Goal: Task Accomplishment & Management: Use online tool/utility

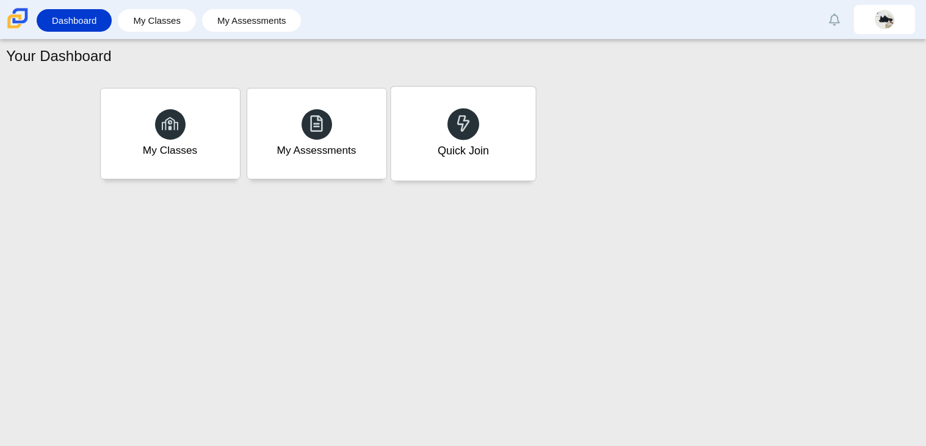
click at [474, 175] on div "Quick Join" at bounding box center [463, 134] width 145 height 94
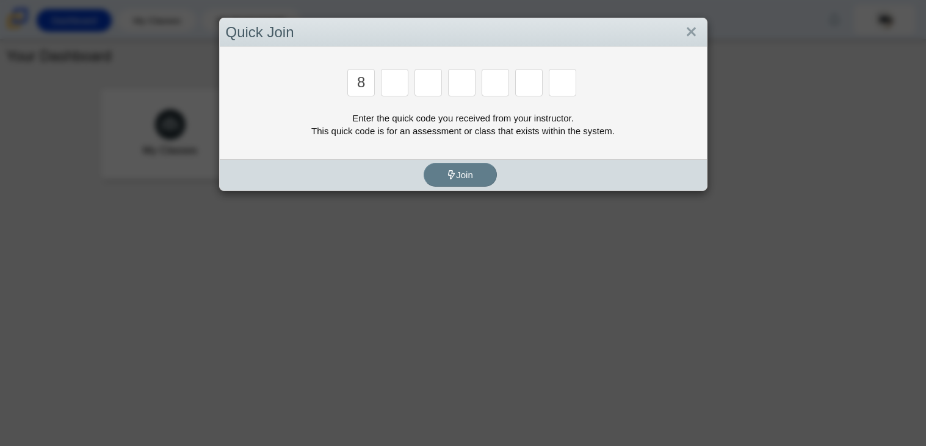
type input "8"
type input "y"
type input "k"
type input "w"
type input "v"
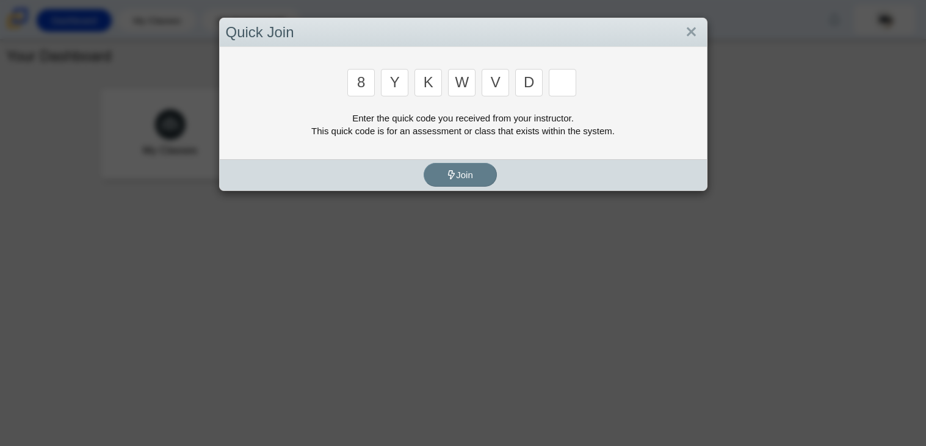
type input "d"
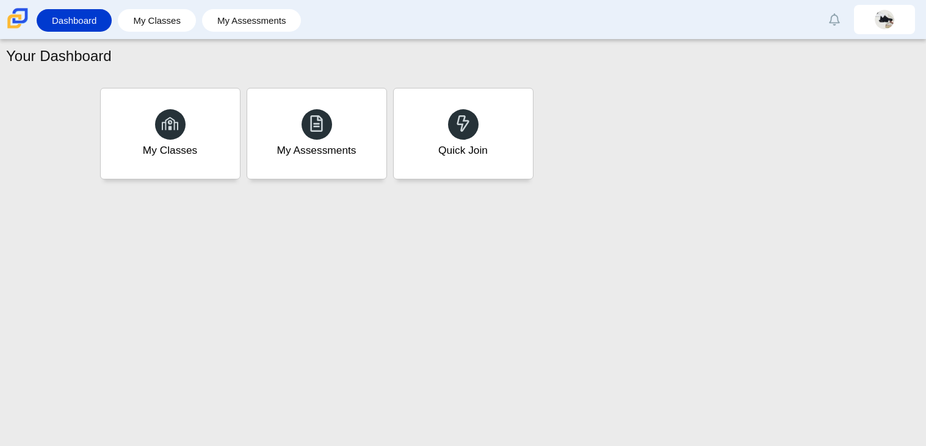
type input "3"
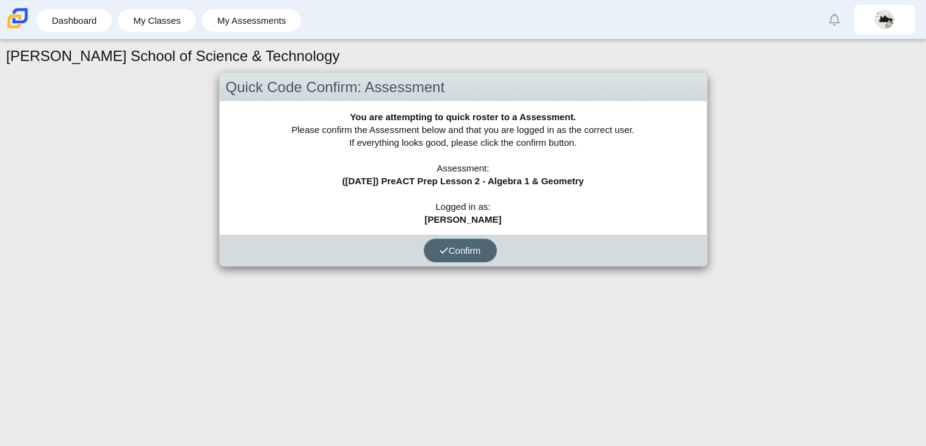
click at [471, 255] on button "Confirm" at bounding box center [460, 251] width 73 height 24
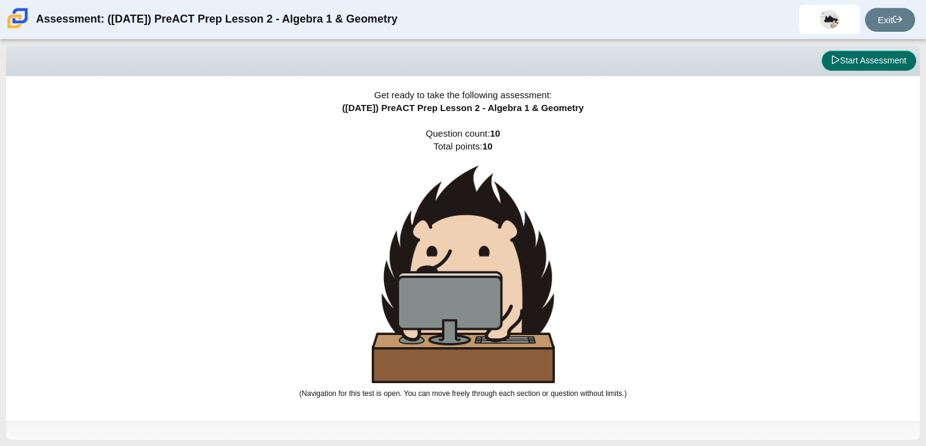
click at [875, 65] on button "Start Assessment" at bounding box center [869, 61] width 95 height 21
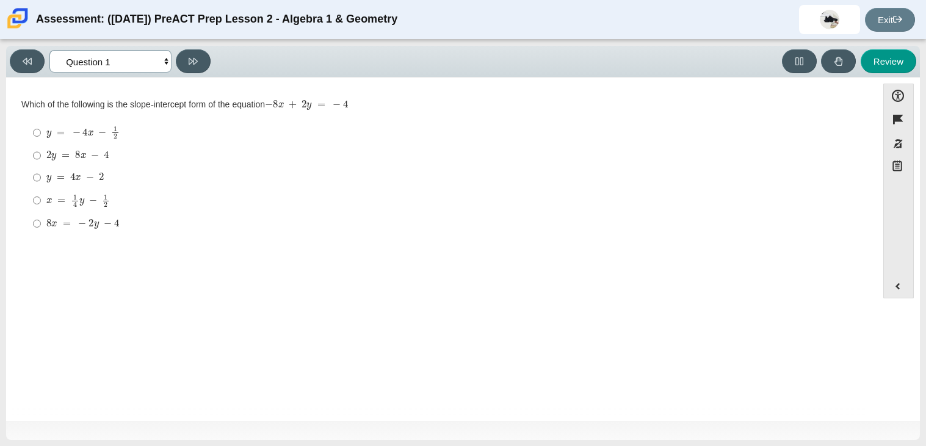
click at [125, 64] on select "Questions Question 1 Question 2 Question 3 Question 4 Question 5 Question 6 Que…" at bounding box center [110, 61] width 122 height 23
click at [49, 50] on select "Questions Question 1 Question 2 Question 3 Question 4 Question 5 Question 6 Que…" at bounding box center [110, 61] width 122 height 23
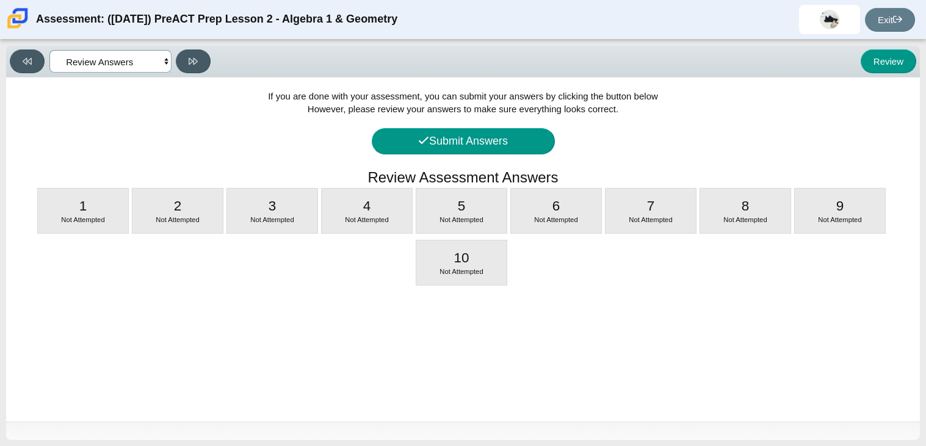
click at [125, 63] on select "Questions Question 1 Question 2 Question 3 Question 4 Question 5 Question 6 Que…" at bounding box center [110, 61] width 122 height 23
click at [49, 50] on select "Questions Question 1 Question 2 Question 3 Question 4 Question 5 Question 6 Que…" at bounding box center [110, 61] width 122 height 23
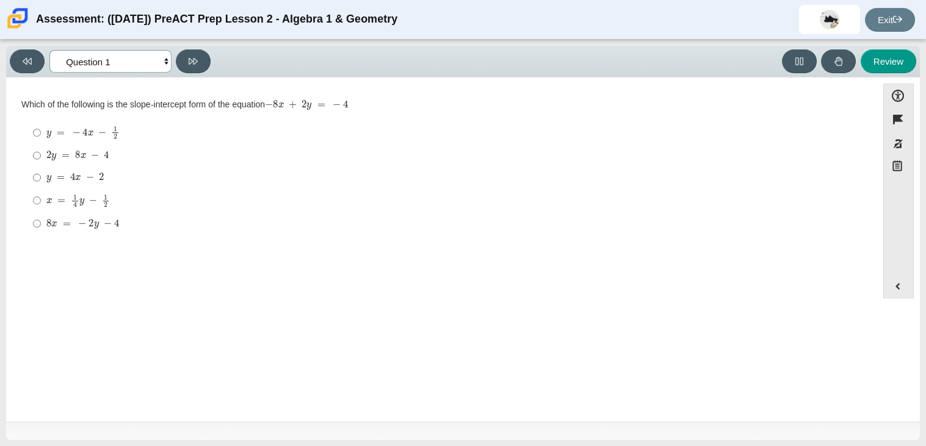
click at [156, 60] on select "Questions Question 1 Question 2 Question 3 Question 4 Question 5 Question 6 Que…" at bounding box center [110, 61] width 122 height 23
select select "96b71634-eacb-4f7e-8aef-411727d9bcba"
click at [49, 50] on select "Questions Question 1 Question 2 Question 3 Question 4 Question 5 Question 6 Que…" at bounding box center [110, 61] width 122 height 23
click at [42, 177] on label "0 0" at bounding box center [442, 176] width 836 height 22
click at [41, 177] on input "0 0" at bounding box center [37, 176] width 8 height 22
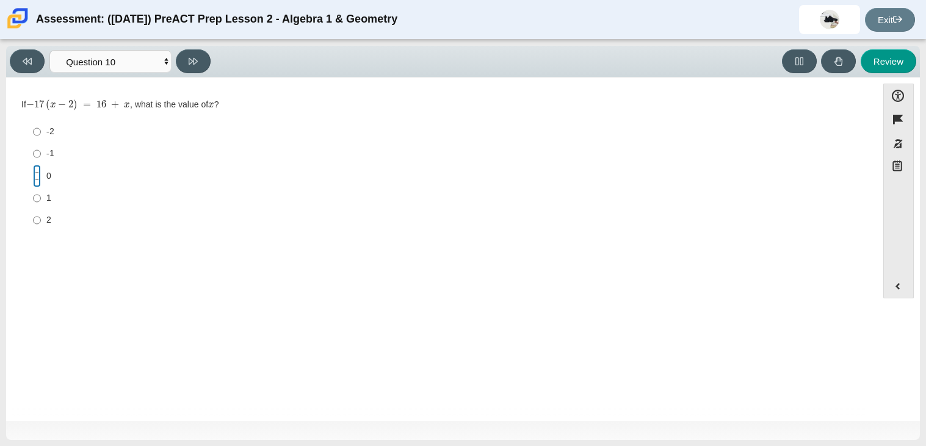
radio input "true"
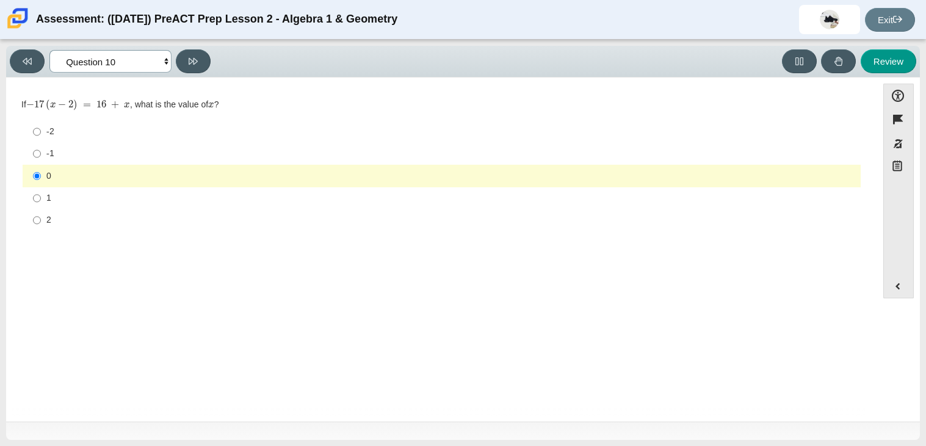
click at [137, 56] on select "Questions Question 1 Question 2 Question 3 Question 4 Question 5 Question 6 Que…" at bounding box center [110, 61] width 122 height 23
click at [49, 50] on select "Questions Question 1 Question 2 Question 3 Question 4 Question 5 Question 6 Que…" at bounding box center [110, 61] width 122 height 23
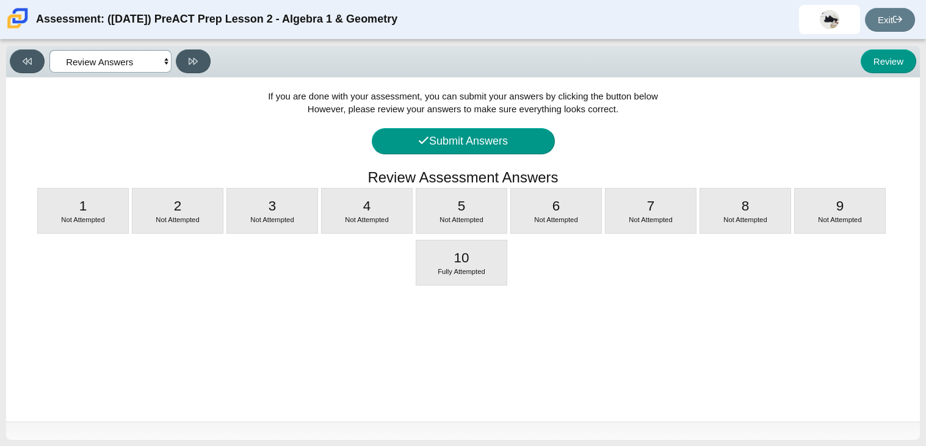
click at [144, 59] on select "Questions Question 1 Question 2 Question 3 Question 4 Question 5 Question 6 Que…" at bounding box center [110, 61] width 122 height 23
click at [49, 50] on select "Questions Question 1 Question 2 Question 3 Question 4 Question 5 Question 6 Que…" at bounding box center [110, 61] width 122 height 23
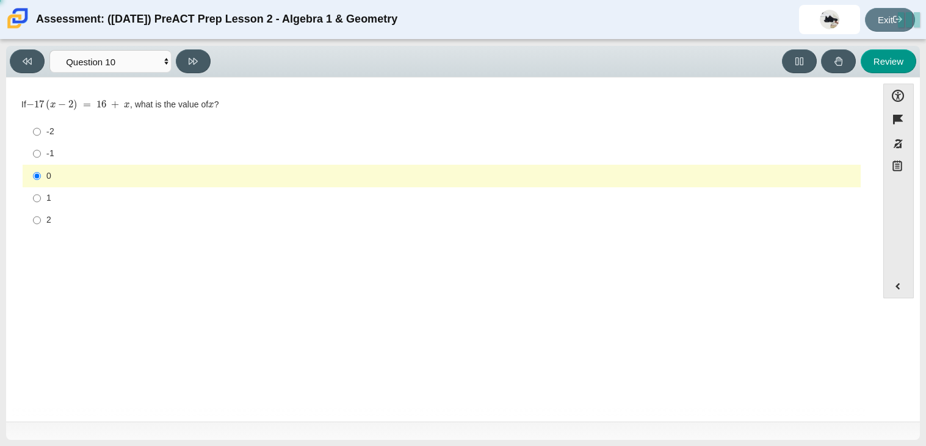
select select "bbf5d072-3e0b-44c4-9a12-6e7c9033f65b"
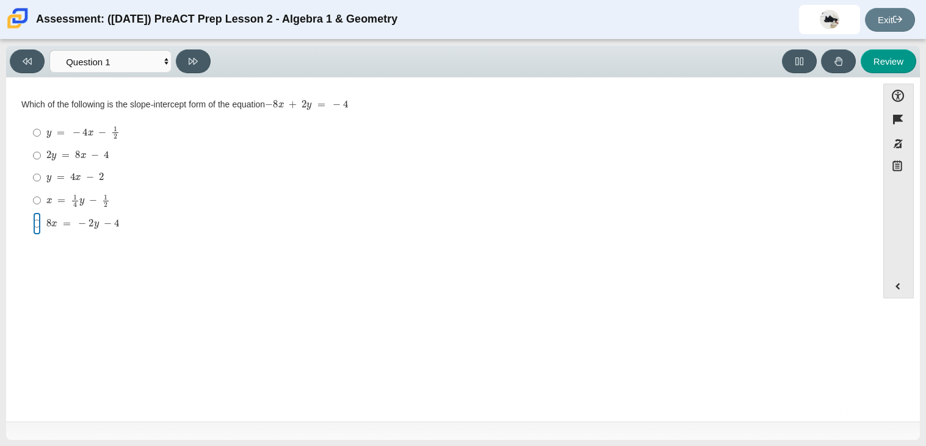
click at [39, 230] on input "8 x = − 2 y − 4 8 x = − 2 y − 4" at bounding box center [37, 223] width 8 height 22
radio input "true"
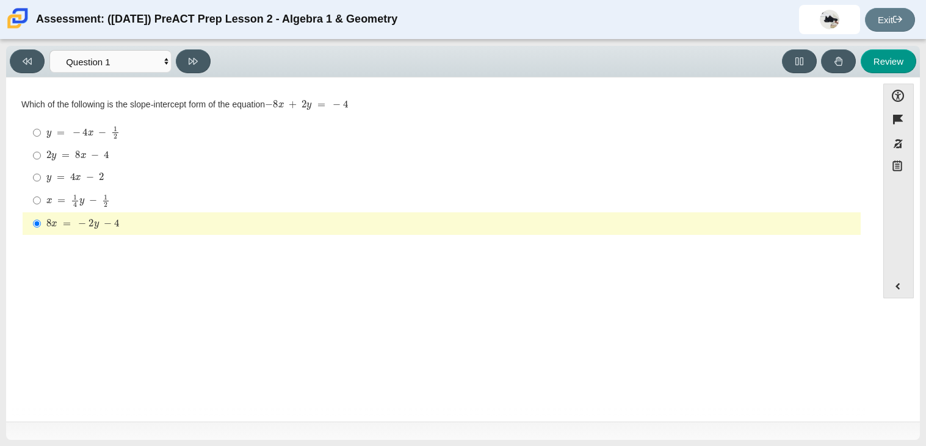
click at [109, 75] on div "Viewing Question 1 of 10 in Pacing Mode Questions Question 1 Question 2 Questio…" at bounding box center [463, 62] width 914 height 32
click at [117, 65] on select "Questions Question 1 Question 2 Question 3 Question 4 Question 5 Question 6 Que…" at bounding box center [110, 61] width 122 height 23
select select "ed62e223-81bd-4cbf-ab48-ab975844bd1f"
click at [49, 50] on select "Questions Question 1 Question 2 Question 3 Question 4 Question 5 Question 6 Que…" at bounding box center [110, 61] width 122 height 23
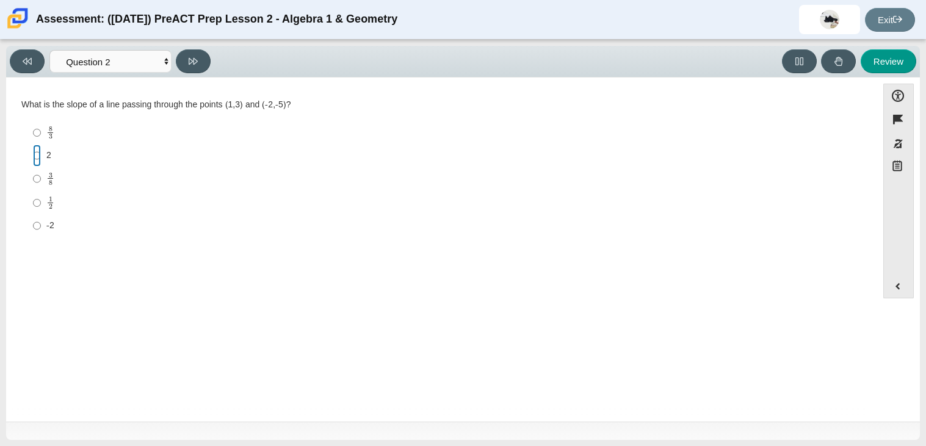
click at [37, 162] on input "2 2" at bounding box center [37, 156] width 8 height 22
radio input "true"
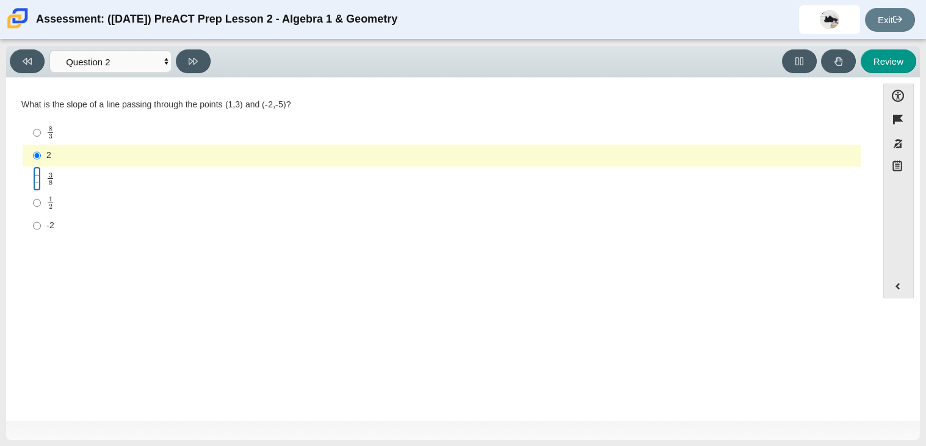
click at [37, 175] on input "3 8 3 eighths" at bounding box center [37, 179] width 8 height 24
radio input "true"
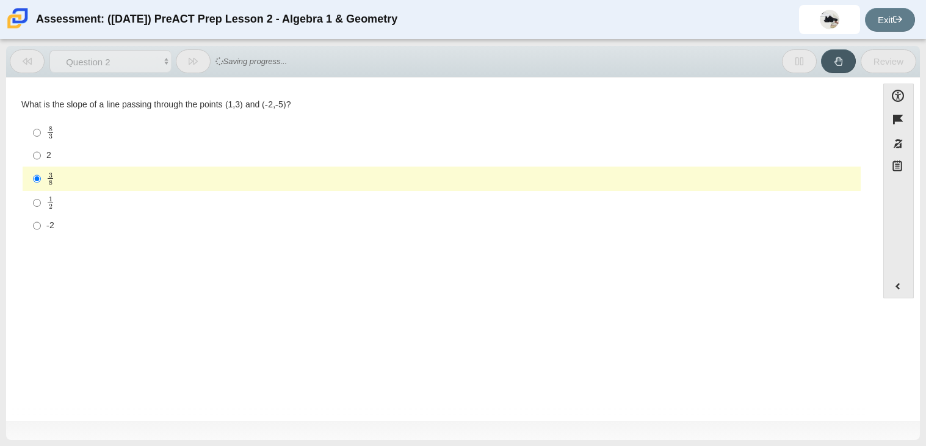
click at [209, 242] on div "Question What is the slope of a line passing through the points (1,3) and (-2,-…" at bounding box center [441, 171] width 859 height 150
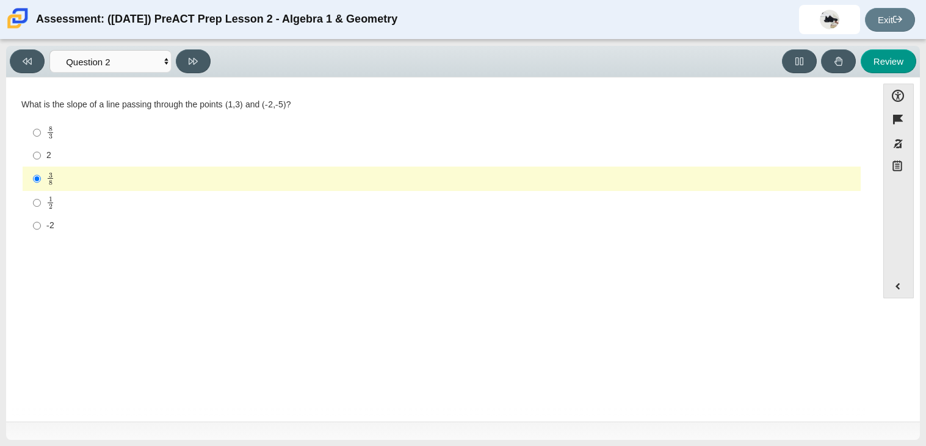
click at [102, 74] on div "Viewing Question 2 of 10 in Pacing Mode Questions Question 1 Question 2 Questio…" at bounding box center [463, 62] width 914 height 32
click at [98, 62] on select "Questions Question 1 Question 2 Question 3 Question 4 Question 5 Question 6 Que…" at bounding box center [110, 61] width 122 height 23
select select "bbf5d072-3e0b-44c4-9a12-6e7c9033f65b"
click at [49, 50] on select "Questions Question 1 Question 2 Question 3 Question 4 Question 5 Question 6 Que…" at bounding box center [110, 61] width 122 height 23
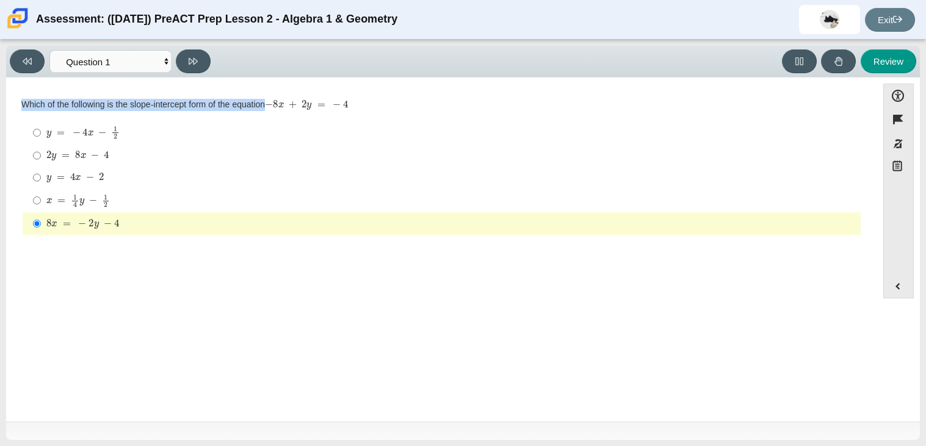
drag, startPoint x: 22, startPoint y: 103, endPoint x: 479, endPoint y: 103, distance: 456.7
click at [479, 103] on div "Which of the following is the slope-intercept form of the equation − 8 x + 2 y …" at bounding box center [441, 105] width 841 height 12
click at [455, 96] on div "Which of the following is the slope-intercept form of the equation − 8 x + 2 y …" at bounding box center [441, 166] width 841 height 140
drag, startPoint x: 22, startPoint y: 104, endPoint x: 181, endPoint y: 230, distance: 202.5
click at [181, 230] on div "Which of the following is the slope-intercept form of the equation − 8 x + 2 y …" at bounding box center [441, 167] width 841 height 137
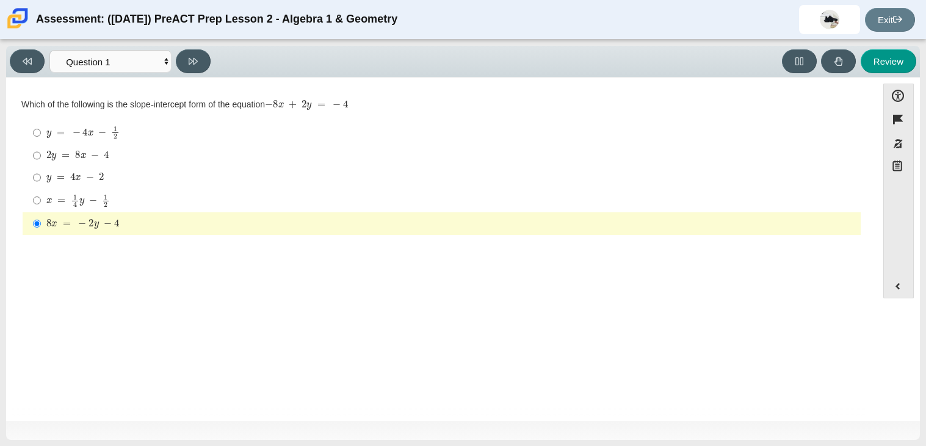
click at [223, 301] on div "Question Which of the following is the slope-intercept form of the equation − 8…" at bounding box center [441, 252] width 859 height 331
click at [253, 143] on label "y = − 4 x − 1 2 y = − 4 x − 1 2" at bounding box center [442, 133] width 836 height 24
click at [41, 143] on input "y = − 4 x − 1 2 y = − 4 x − 1 2" at bounding box center [37, 133] width 8 height 24
radio input "true"
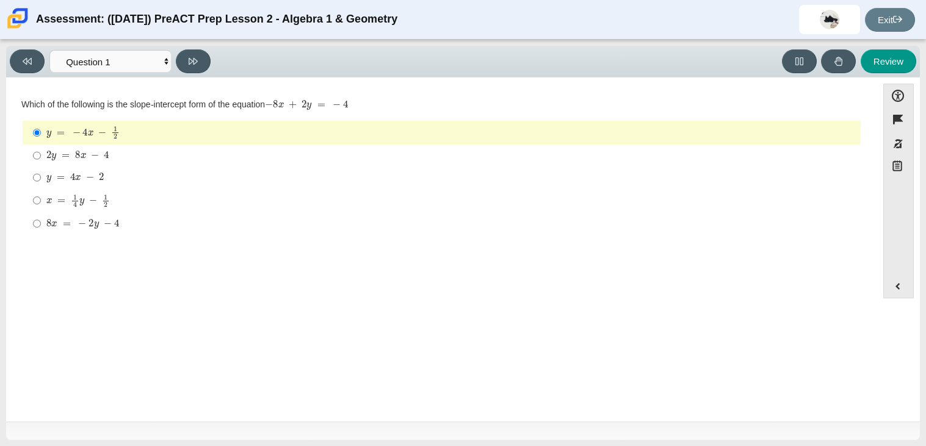
click at [197, 278] on div "Question Which of the following is the slope-intercept form of the equation − 8…" at bounding box center [441, 252] width 859 height 331
click at [35, 203] on input "x = 1 4 y − 1 2 x = 1 4 y − 1 2" at bounding box center [37, 201] width 8 height 24
radio input "true"
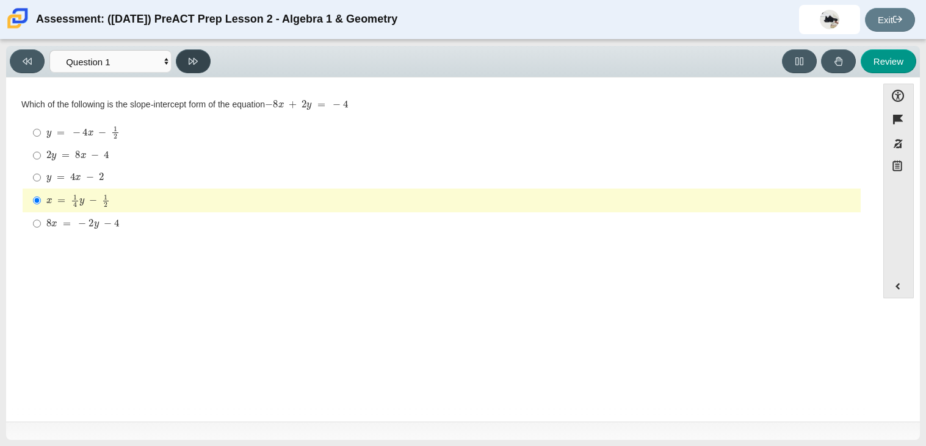
click at [200, 54] on button at bounding box center [193, 61] width 35 height 24
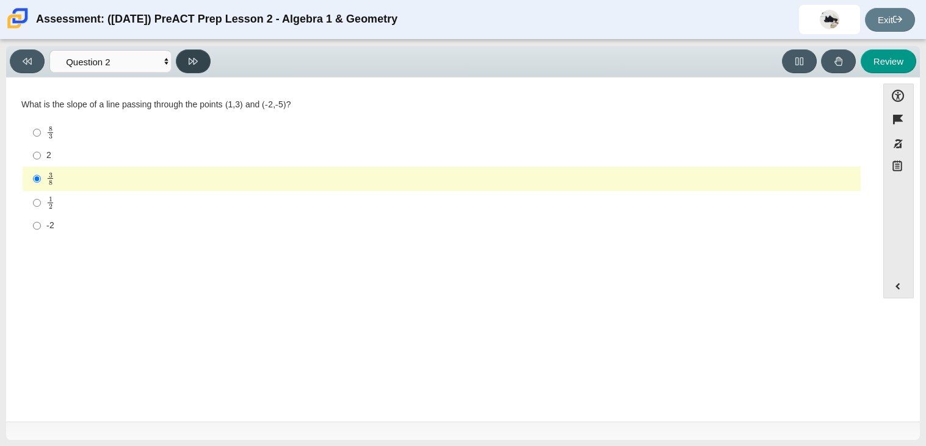
click at [190, 61] on icon at bounding box center [193, 61] width 9 height 9
select select "97f4f5fa-a52e-4fed-af51-565bfcdf47cb"
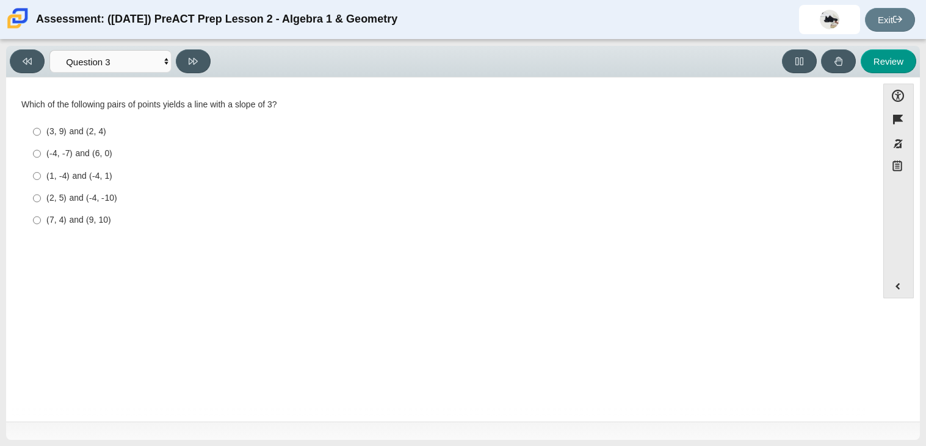
click at [40, 222] on label "(7, 4) and (9, 10) (7, 4) and (9, 10)" at bounding box center [442, 220] width 836 height 22
click at [40, 222] on input "(7, 4) and (9, 10) (7, 4) and (9, 10)" at bounding box center [37, 220] width 8 height 22
radio input "true"
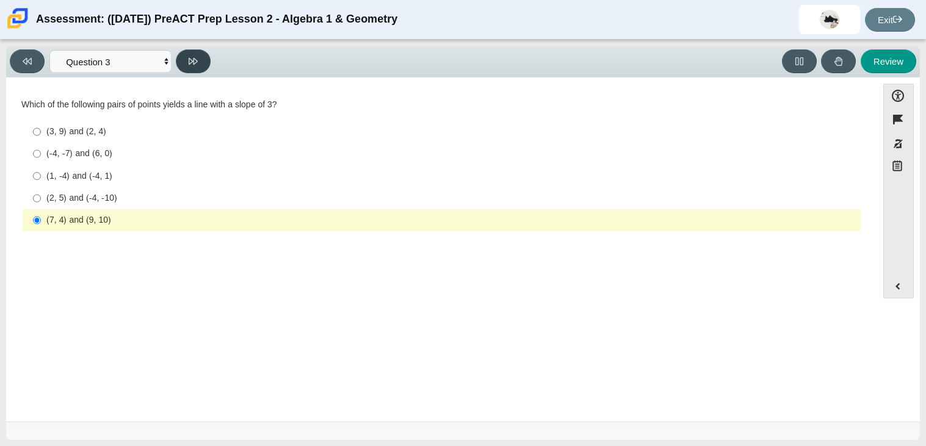
click at [190, 70] on button at bounding box center [193, 61] width 35 height 24
select select "89427bb7-e313-4f00-988f-8b8255897029"
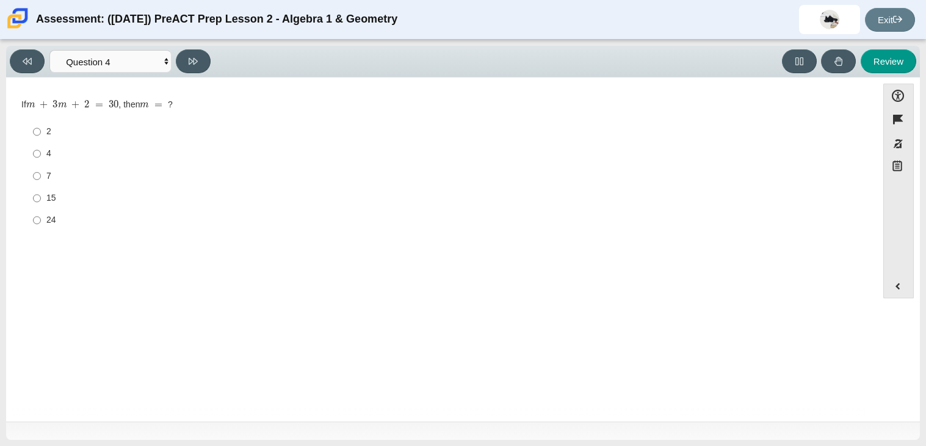
click at [31, 134] on label "2 2" at bounding box center [442, 132] width 836 height 22
click at [33, 134] on input "2 2" at bounding box center [37, 132] width 8 height 22
radio input "true"
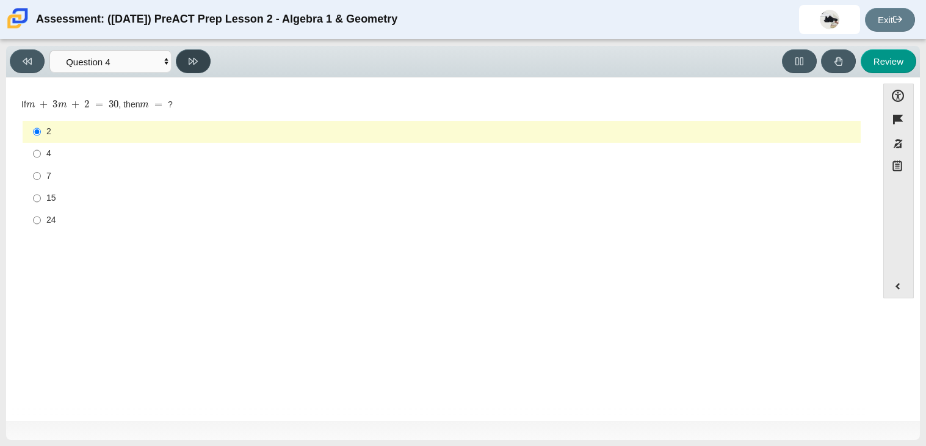
click at [197, 64] on icon at bounding box center [193, 61] width 9 height 9
select select "489dcffd-4e6a-49cf-a9d6-ad1d4a911a4e"
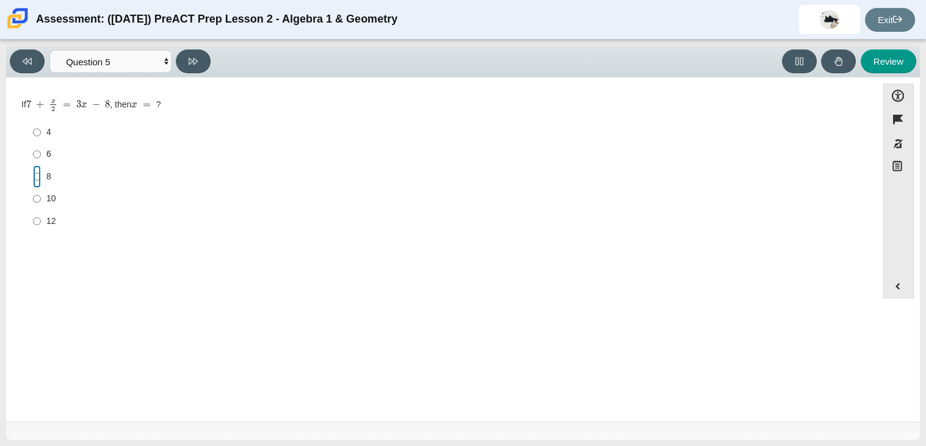
click at [39, 176] on input "8 8" at bounding box center [37, 176] width 8 height 22
radio input "true"
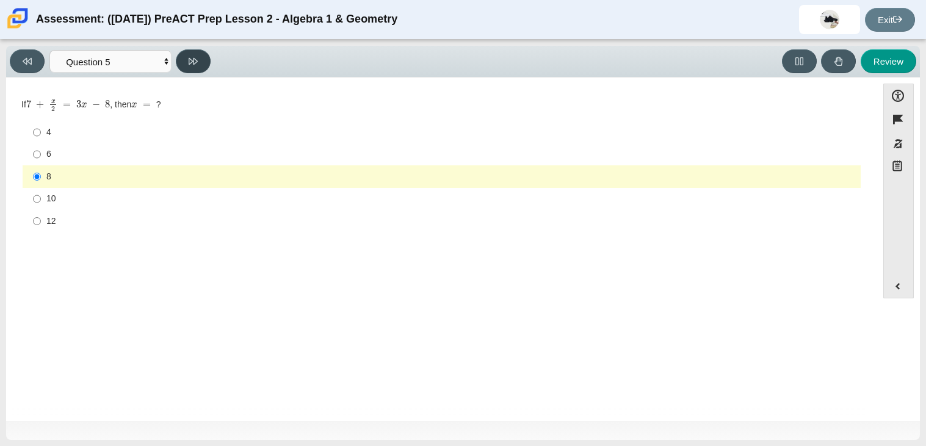
click at [190, 50] on button at bounding box center [193, 61] width 35 height 24
select select "210571de-36a6-4d8e-a361-ceff8ef801dc"
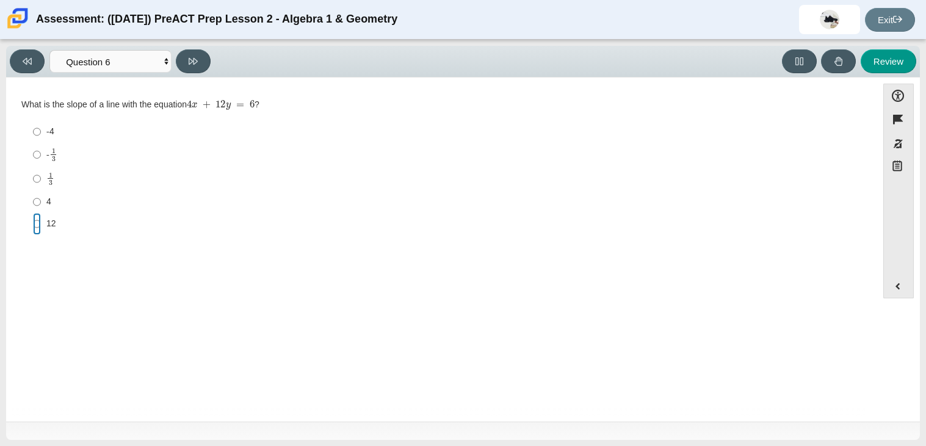
click at [37, 226] on input "12 12" at bounding box center [37, 224] width 8 height 22
radio input "true"
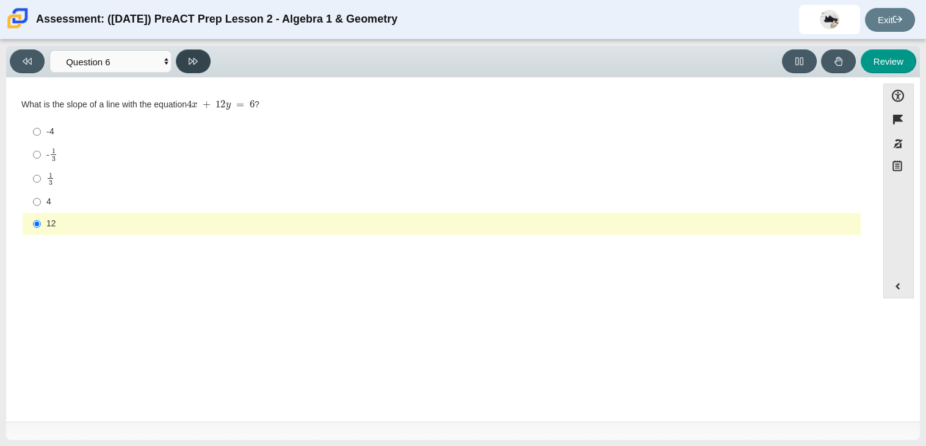
click at [202, 62] on button at bounding box center [193, 61] width 35 height 24
select select "ec95ace6-bebc-42b8-9428-40567494d4da"
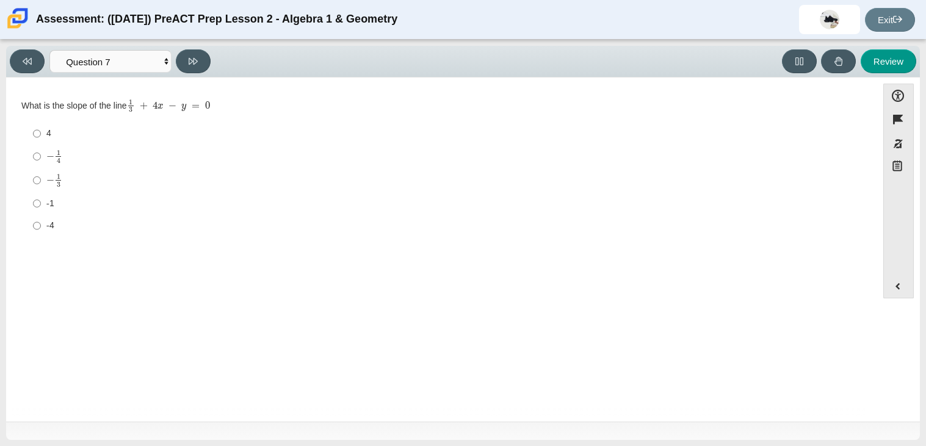
click at [40, 143] on label "4 4" at bounding box center [442, 134] width 836 height 22
click at [40, 143] on input "4 4" at bounding box center [37, 134] width 8 height 22
radio input "true"
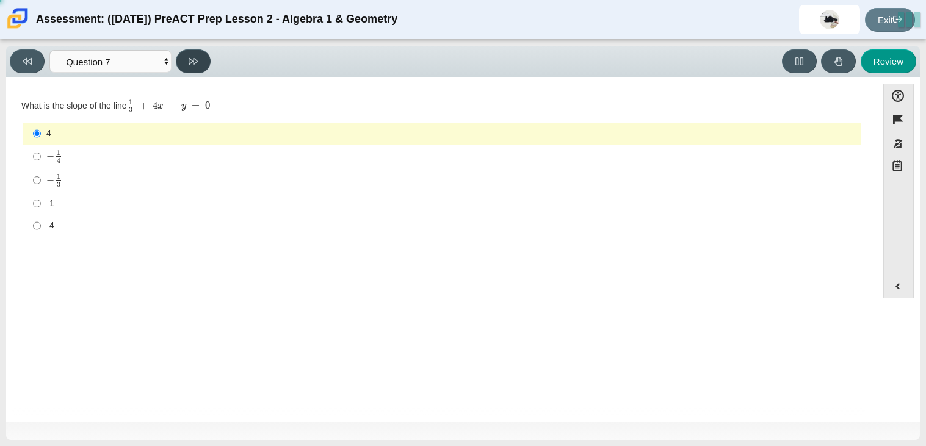
click at [198, 66] on button at bounding box center [193, 61] width 35 height 24
select select "ce81fe10-bf29-4b5e-8bd7-4f47f2fed4d8"
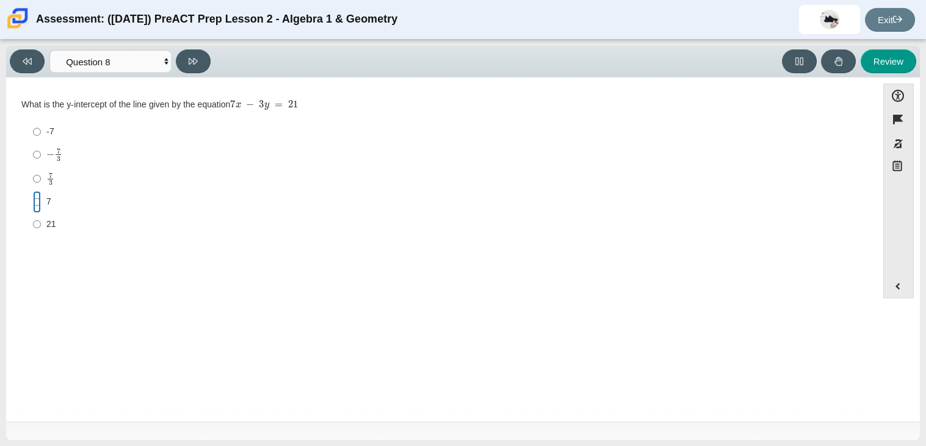
click at [35, 200] on input "7 7" at bounding box center [37, 202] width 8 height 22
radio input "true"
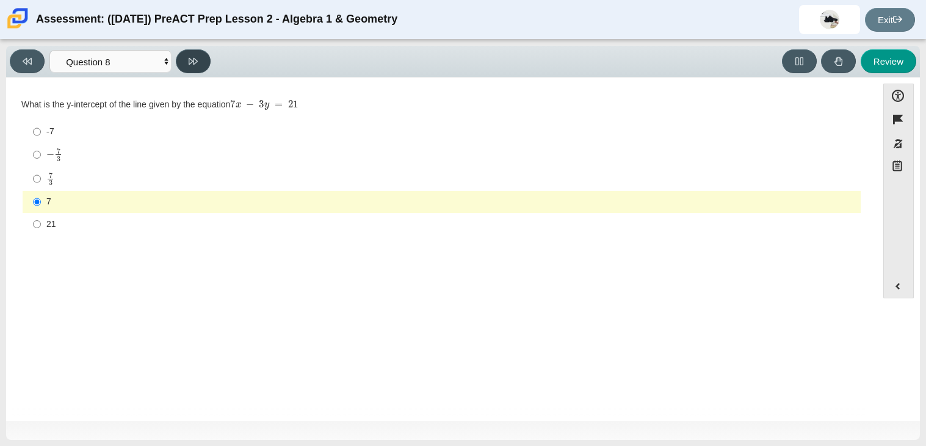
click at [197, 71] on button at bounding box center [193, 61] width 35 height 24
select select "14773eaf-2ca1-47ae-afe7-a624a56f34b3"
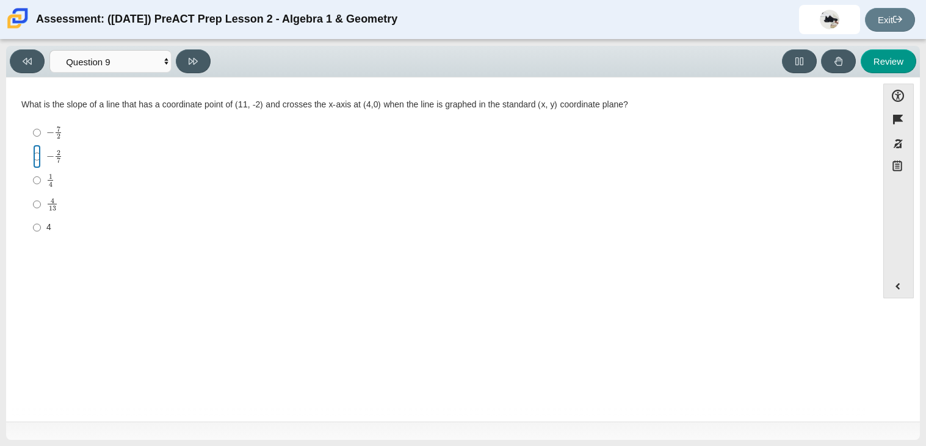
click at [34, 161] on input "− 2 7 negative 2 sevenths" at bounding box center [37, 157] width 8 height 24
radio input "true"
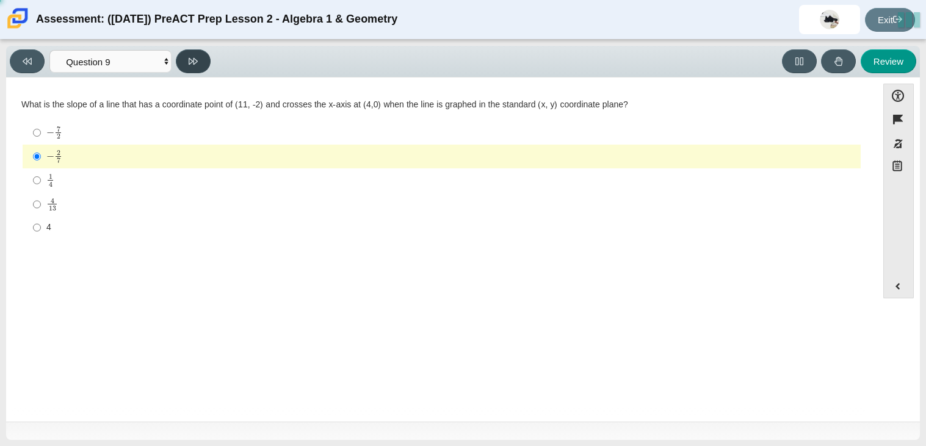
click at [197, 60] on icon at bounding box center [193, 61] width 9 height 7
select select "96b71634-eacb-4f7e-8aef-411727d9bcba"
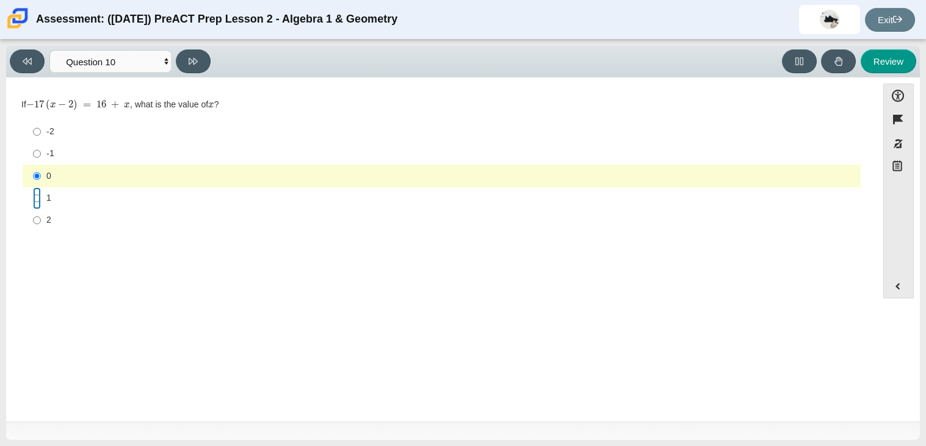
click at [36, 199] on input "1 1" at bounding box center [37, 198] width 8 height 22
radio input "true"
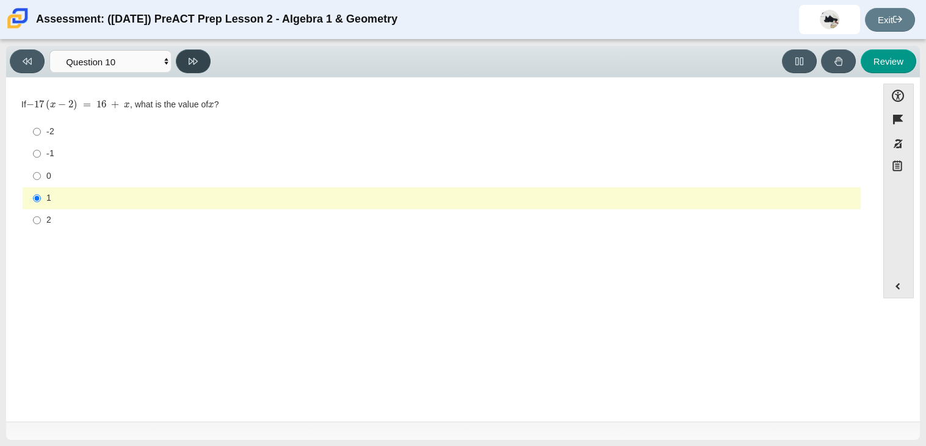
click at [192, 59] on icon at bounding box center [193, 61] width 9 height 9
select select "review"
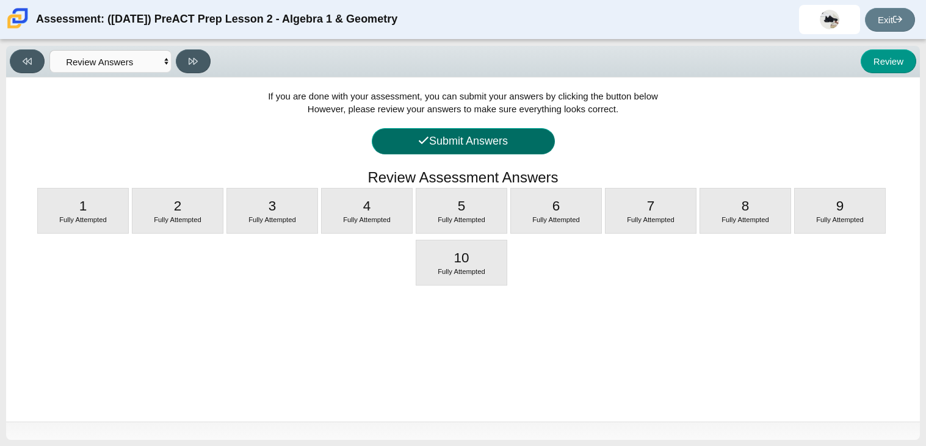
click at [531, 145] on button "Submit Answers" at bounding box center [463, 141] width 183 height 26
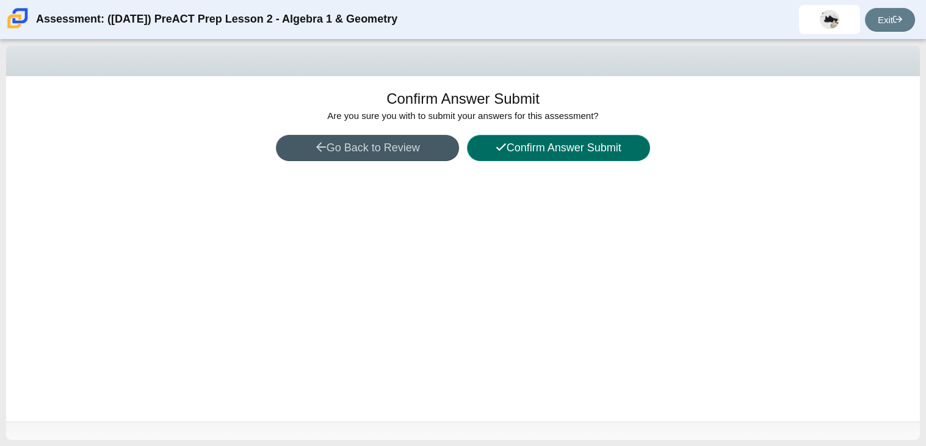
click at [543, 154] on button "Confirm Answer Submit" at bounding box center [558, 148] width 183 height 26
